Goal: Navigation & Orientation: Find specific page/section

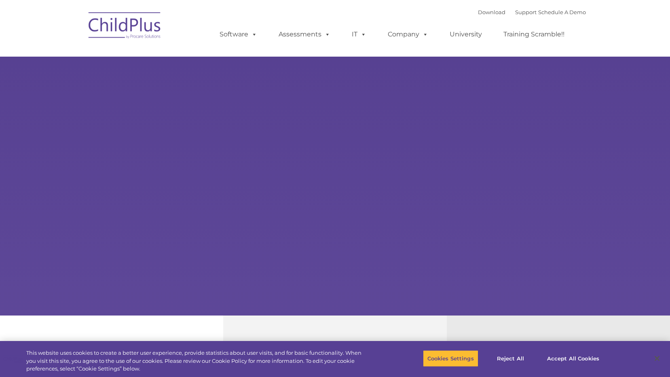
select select "MEDIUM"
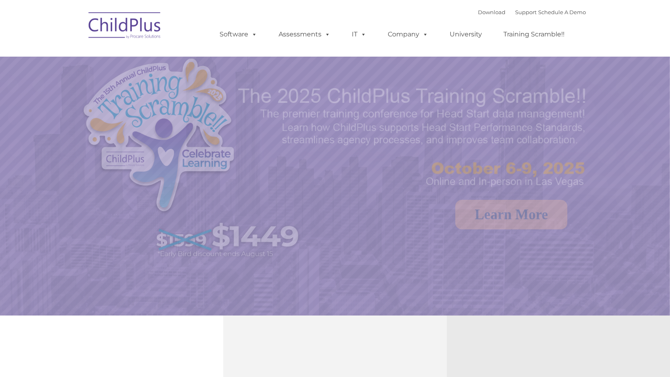
select select "MEDIUM"
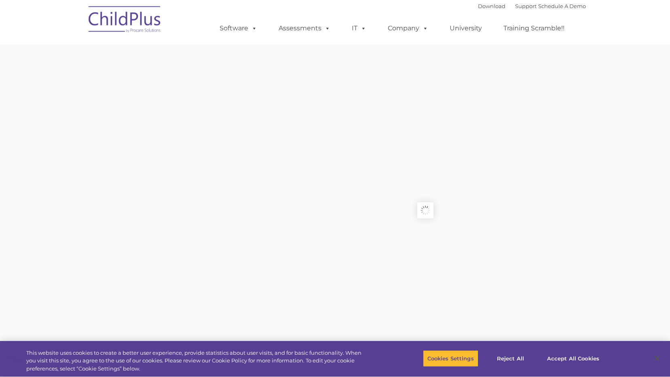
type input ""
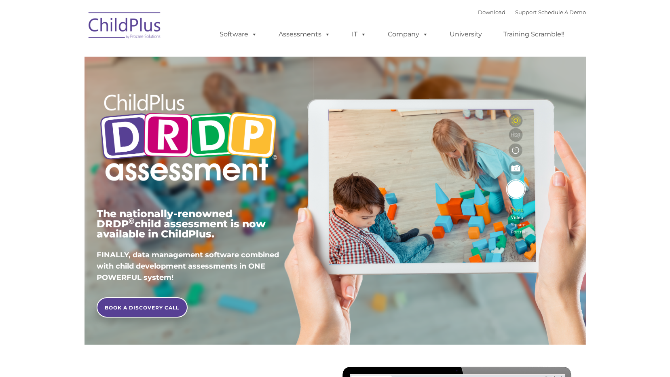
type input ""
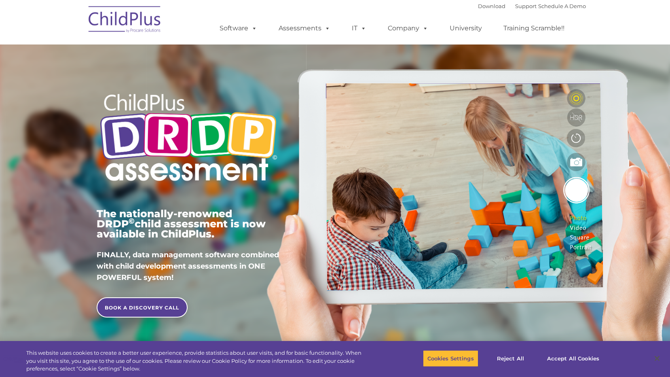
click at [616, 34] on nav "Download Support | Schedule A Demo  MENU MENU Software ChildPlus: The original…" at bounding box center [335, 22] width 670 height 44
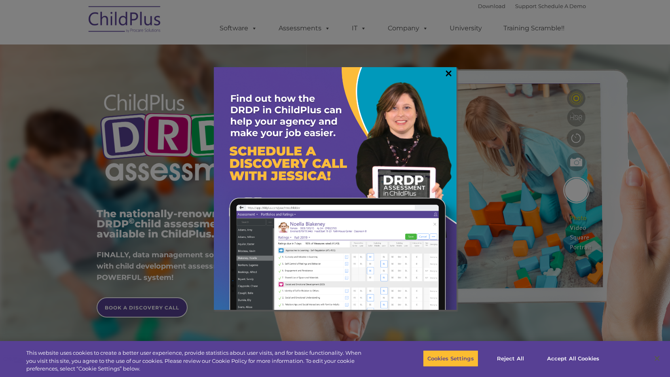
click at [449, 75] on link "×" at bounding box center [448, 73] width 9 height 8
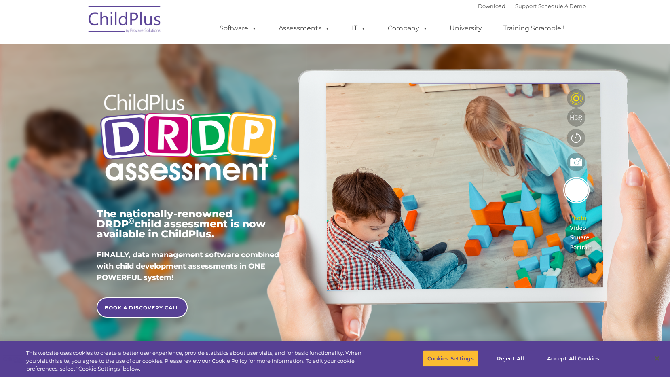
click at [606, 32] on nav "Download Support | Schedule A Demo  MENU MENU Software ChildPlus: The original…" at bounding box center [335, 22] width 670 height 44
click at [610, 29] on nav "Download Support | Schedule A Demo  MENU MENU Software ChildPlus: The original…" at bounding box center [335, 22] width 670 height 44
click at [303, 27] on link "Assessments" at bounding box center [304, 28] width 68 height 16
click at [321, 30] on span at bounding box center [325, 28] width 9 height 8
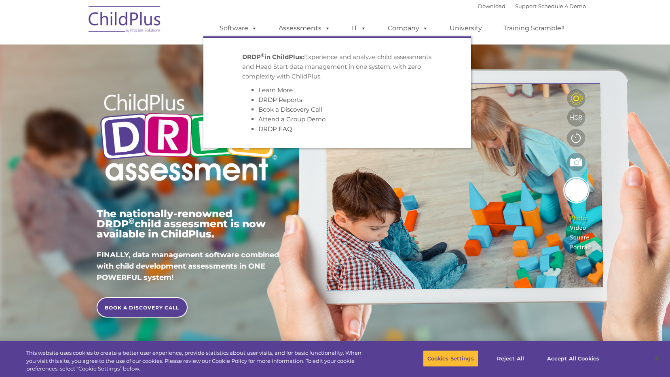
click at [321, 30] on span at bounding box center [325, 28] width 9 height 8
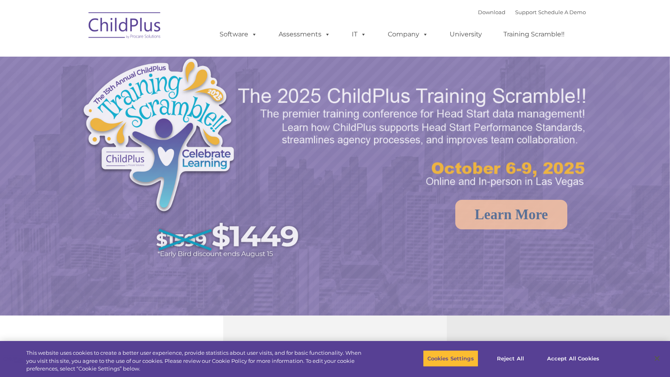
select select "MEDIUM"
